Goal: Check status: Check status

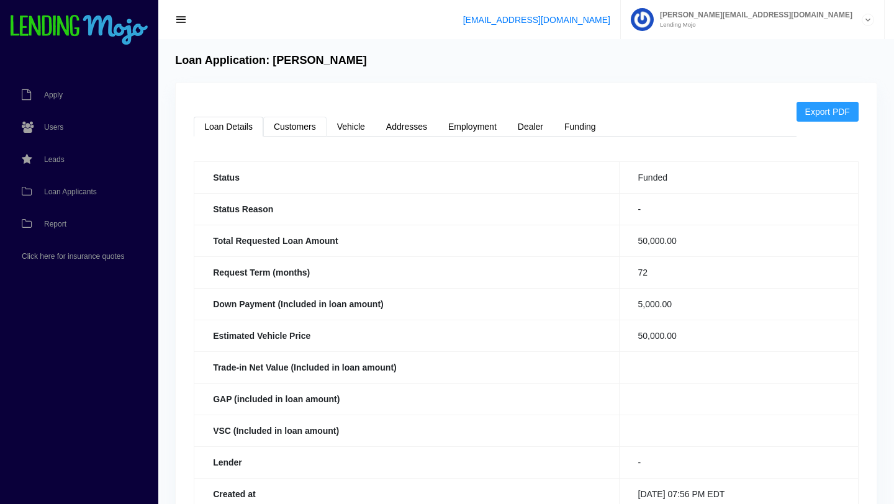
click at [292, 119] on link "Customers" at bounding box center [294, 127] width 63 height 20
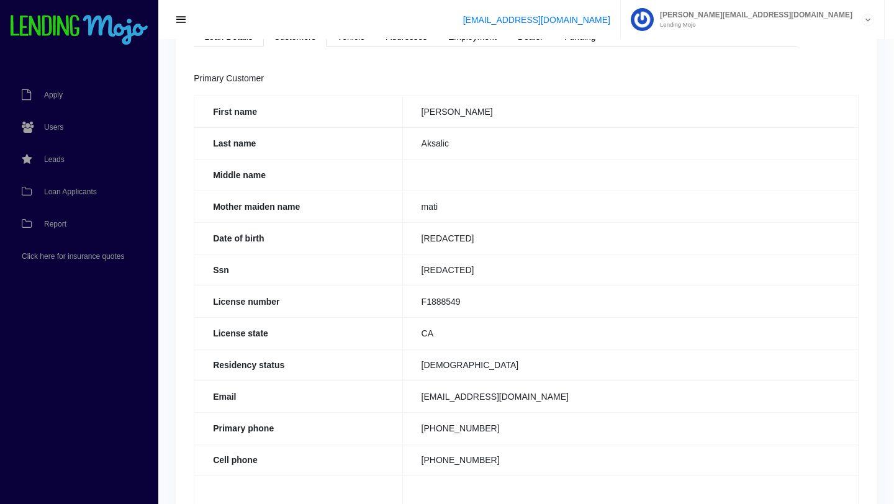
scroll to position [102, 0]
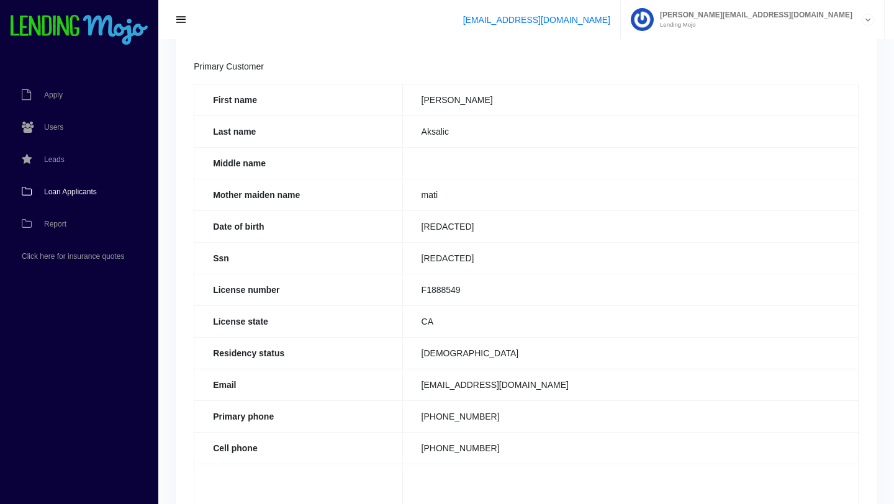
click at [71, 194] on span "Loan Applicants" at bounding box center [70, 191] width 53 height 7
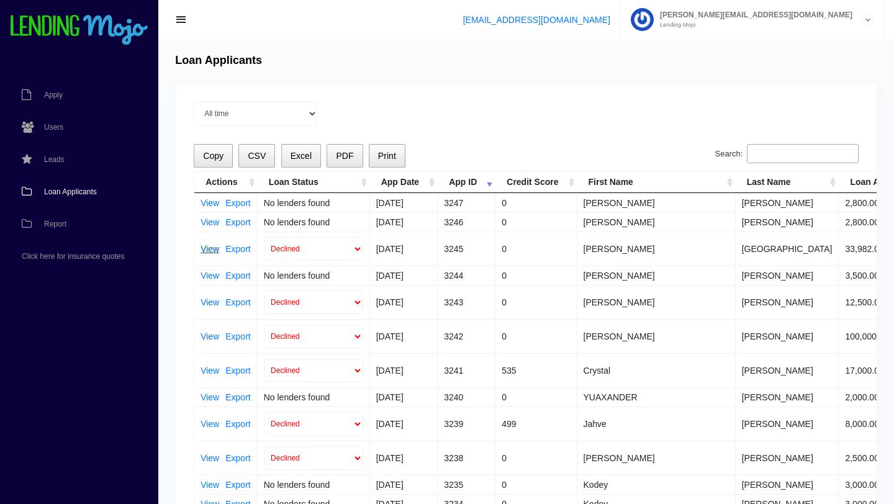
click at [212, 246] on link "View" at bounding box center [209, 249] width 19 height 9
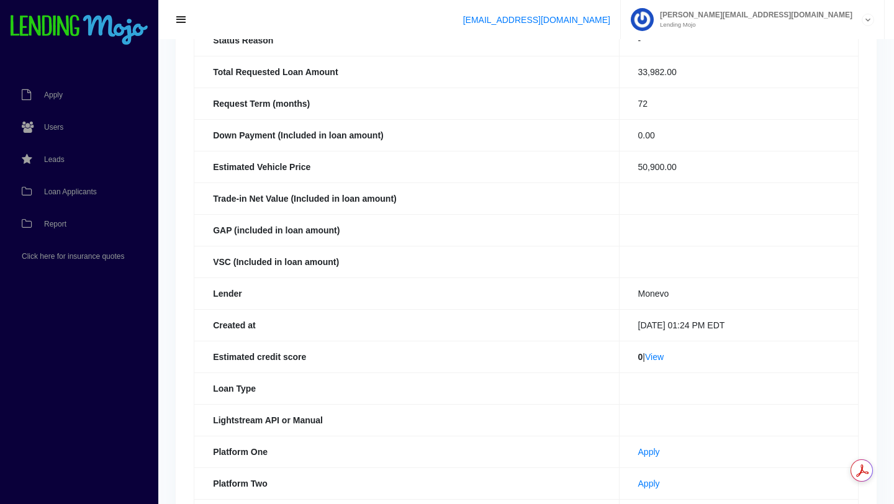
scroll to position [171, 0]
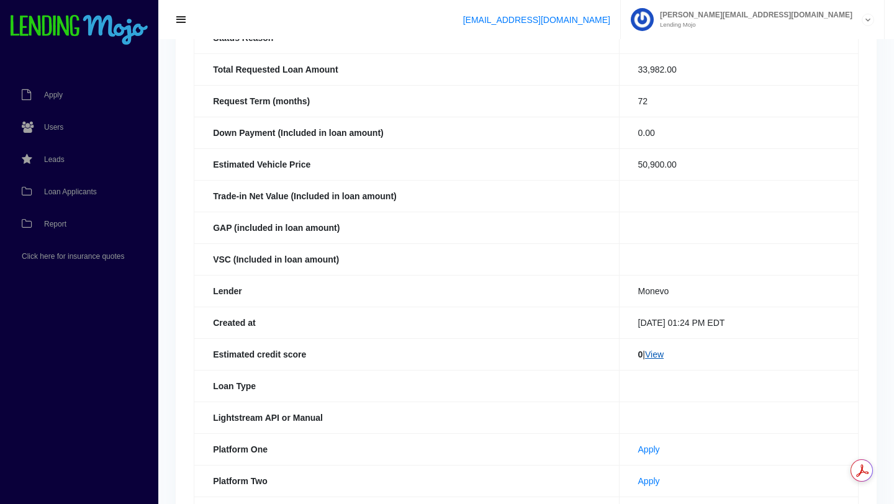
click at [652, 357] on link "View" at bounding box center [654, 354] width 19 height 10
click at [83, 194] on span "Loan Applicants" at bounding box center [70, 191] width 53 height 7
